Goal: Information Seeking & Learning: Learn about a topic

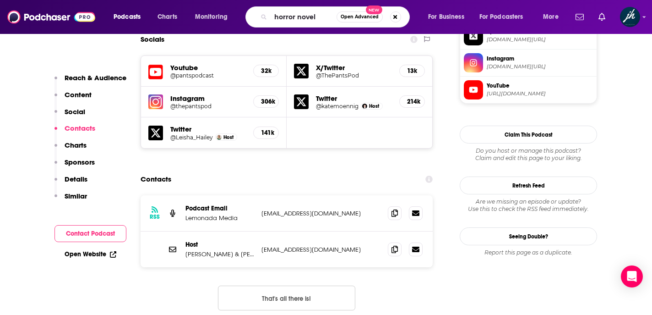
type input "horror novels"
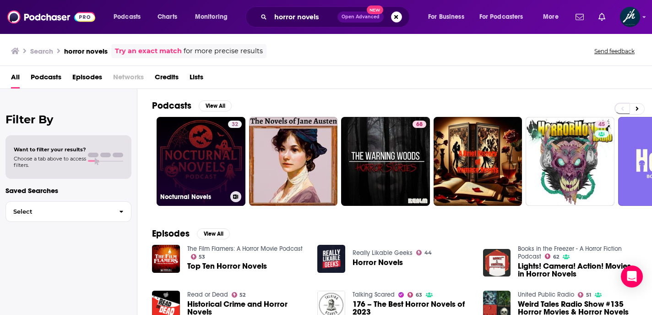
click at [198, 155] on link "32 Nocturnal Novels" at bounding box center [201, 161] width 89 height 89
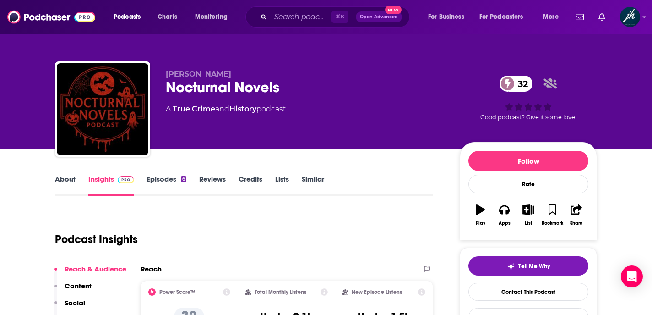
click at [66, 177] on link "About" at bounding box center [65, 185] width 21 height 21
click at [281, 15] on input "Search podcasts, credits, & more..." at bounding box center [301, 17] width 61 height 15
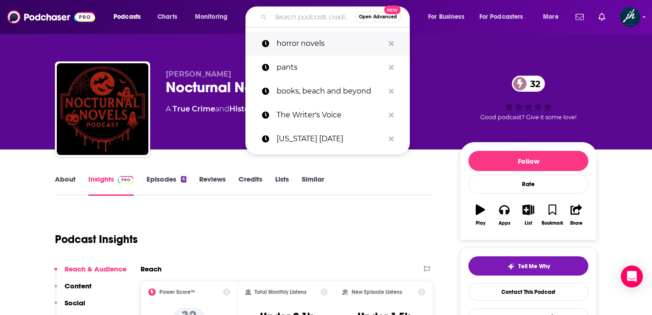
click at [330, 44] on p "horror novels" at bounding box center [331, 44] width 108 height 24
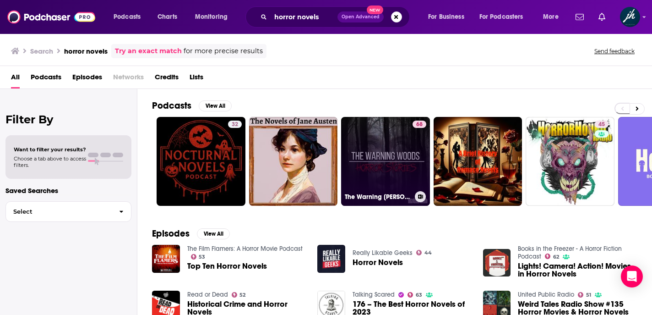
click at [389, 149] on link "68 The Warning [PERSON_NAME] | Horror Stories" at bounding box center [385, 161] width 89 height 89
